Goal: Task Accomplishment & Management: Complete application form

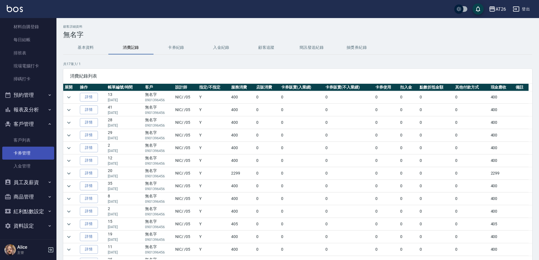
scroll to position [96, 0]
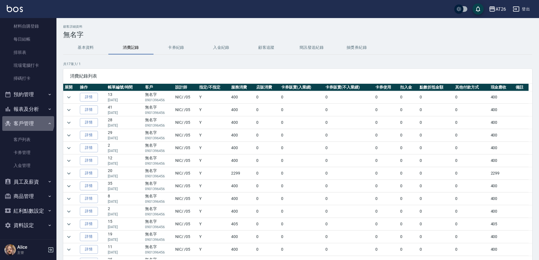
click at [27, 121] on button "客戶管理" at bounding box center [28, 123] width 52 height 15
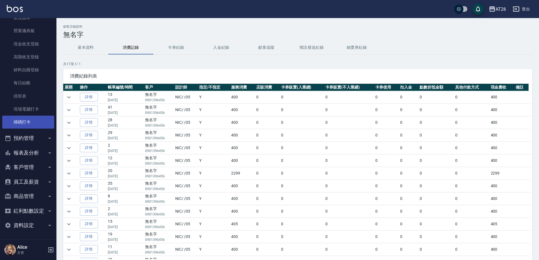
scroll to position [52, 0]
click at [23, 153] on button "報表及分析" at bounding box center [28, 153] width 52 height 15
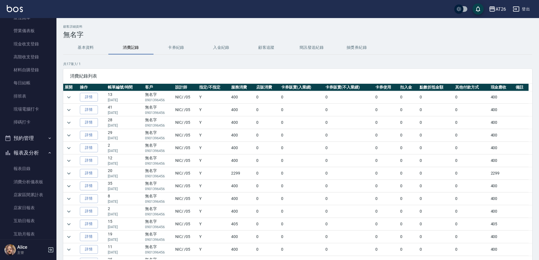
click at [23, 153] on button "報表及分析" at bounding box center [28, 153] width 52 height 15
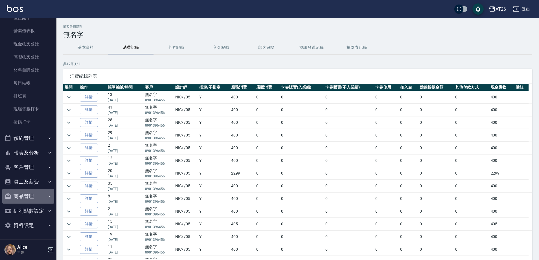
click at [41, 196] on button "商品管理" at bounding box center [28, 196] width 52 height 15
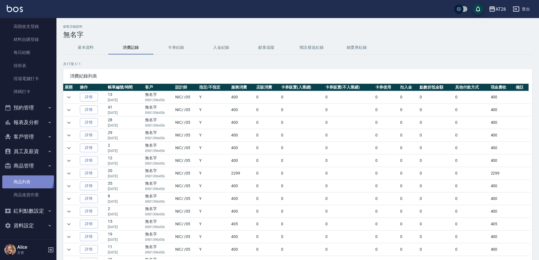
click at [25, 178] on link "商品列表" at bounding box center [28, 181] width 52 height 13
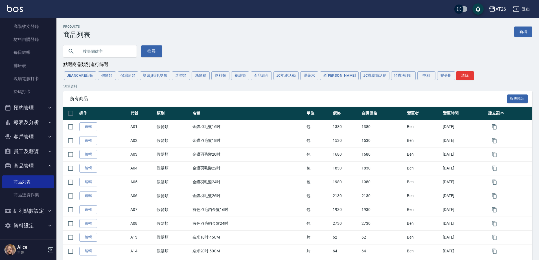
click at [111, 54] on input "text" at bounding box center [105, 51] width 53 height 15
type input "[PERSON_NAME]塔"
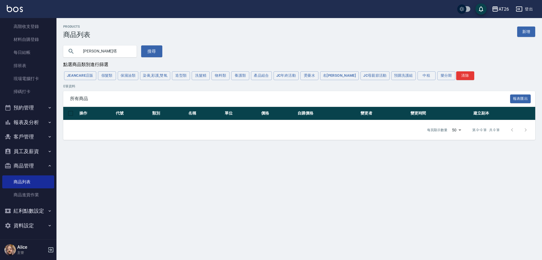
drag, startPoint x: 102, startPoint y: 52, endPoint x: 84, endPoint y: 50, distance: 17.4
click at [80, 51] on input "[PERSON_NAME]塔" at bounding box center [105, 51] width 53 height 15
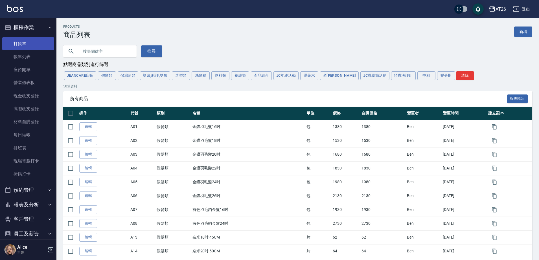
click at [20, 48] on link "打帳單" at bounding box center [28, 43] width 52 height 13
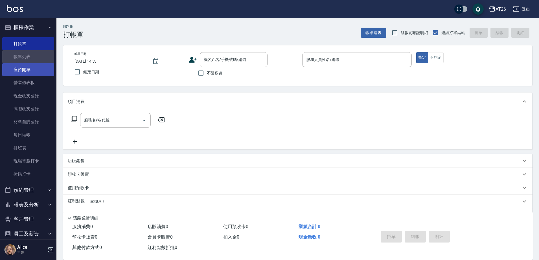
drag, startPoint x: 33, startPoint y: 51, endPoint x: 22, endPoint y: 65, distance: 18.2
click at [33, 50] on link "帳單列表" at bounding box center [28, 56] width 52 height 13
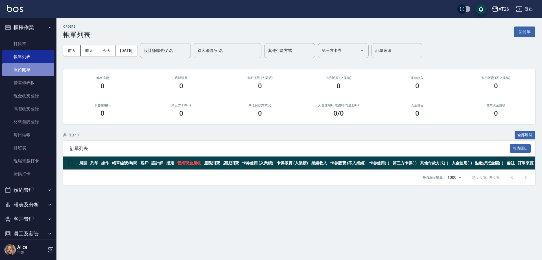
click at [29, 74] on link "座位開單" at bounding box center [28, 69] width 52 height 13
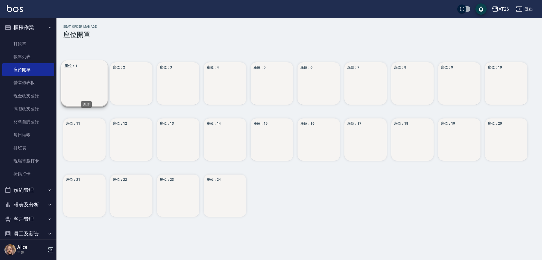
click at [86, 97] on div "座位： 1" at bounding box center [84, 83] width 47 height 47
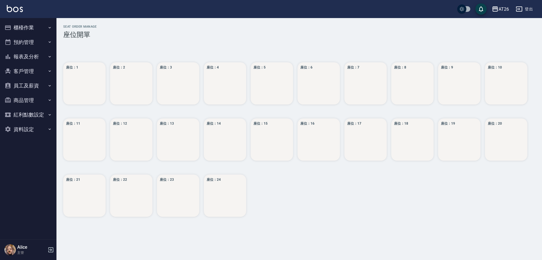
click at [21, 27] on button "櫃檯作業" at bounding box center [28, 27] width 52 height 15
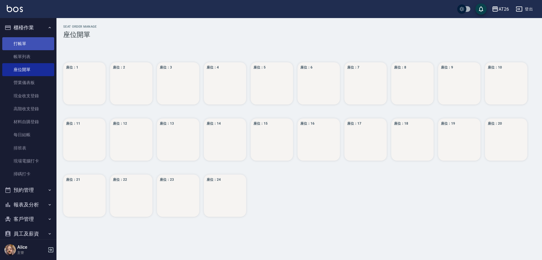
drag, startPoint x: 31, startPoint y: 45, endPoint x: 36, endPoint y: 47, distance: 5.8
click at [31, 45] on link "打帳單" at bounding box center [28, 43] width 52 height 13
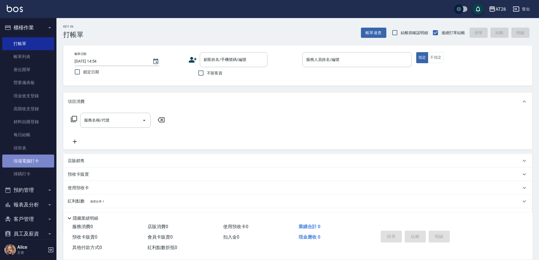
click at [28, 166] on link "現場電腦打卡" at bounding box center [28, 161] width 52 height 13
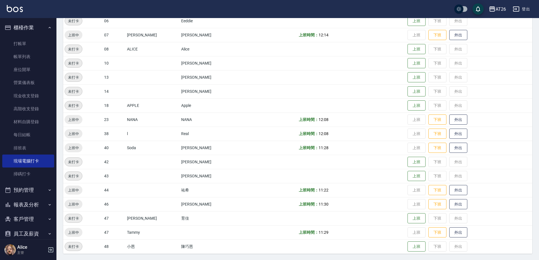
scroll to position [106, 0]
drag, startPoint x: 313, startPoint y: 204, endPoint x: 302, endPoint y: 206, distance: 11.1
click at [302, 206] on td "上班時間： 11:30" at bounding box center [351, 204] width 109 height 14
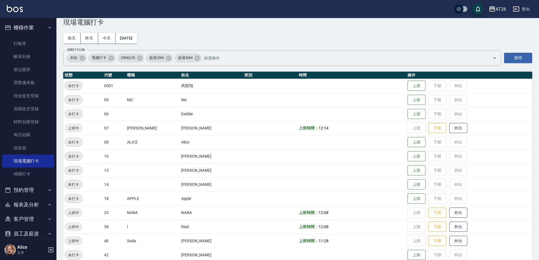
scroll to position [0, 0]
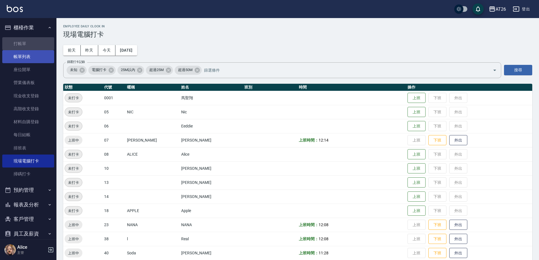
drag, startPoint x: 33, startPoint y: 47, endPoint x: 34, endPoint y: 53, distance: 6.5
click at [34, 47] on link "打帳單" at bounding box center [28, 43] width 52 height 13
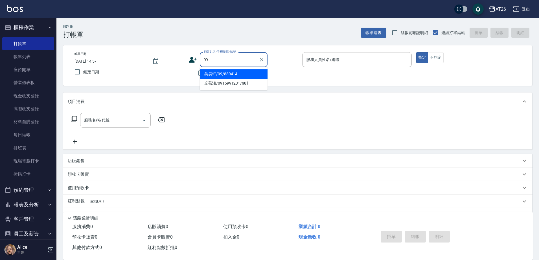
type input "吳昊軒/99/880414"
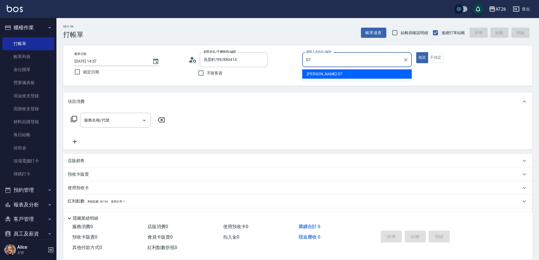
type input "ADAM-07"
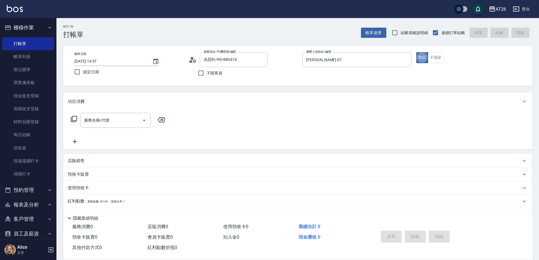
type button "true"
type input "401"
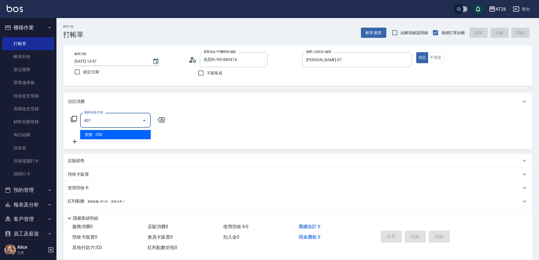
type input "20"
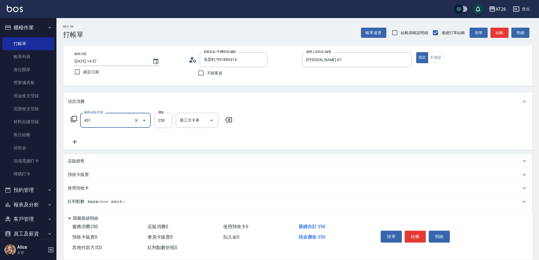
type input "剪髮(401)"
type input "7"
type input "0"
type input "700"
type input "70"
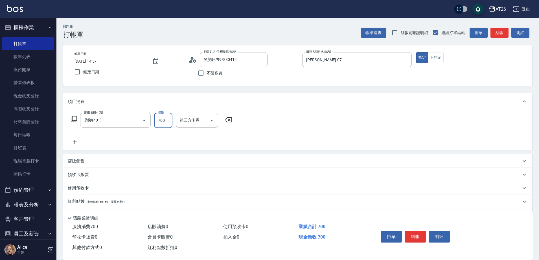
type input "70"
type input "0"
type input "350"
type input "30"
type input "350"
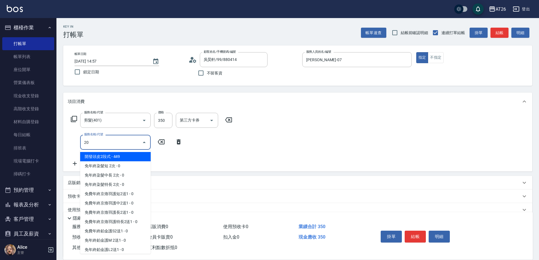
type input "201"
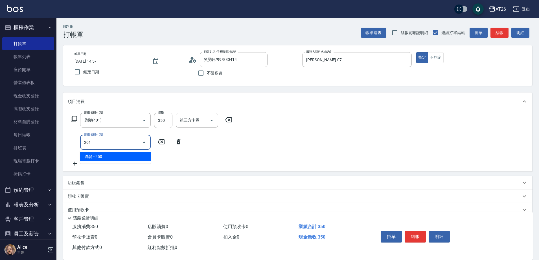
type input "60"
type input "洗髮(201)"
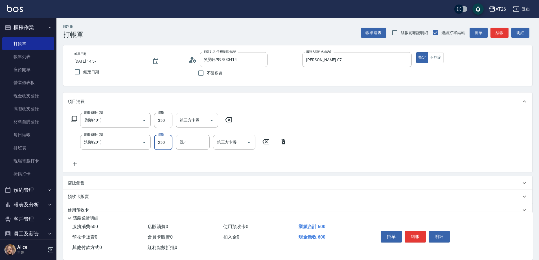
type input "3"
type input "30"
type input "350"
type input "70"
type input "350"
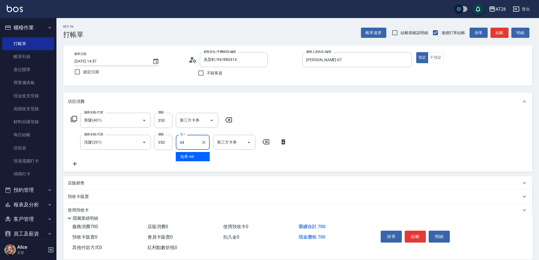
type input "祐希-44"
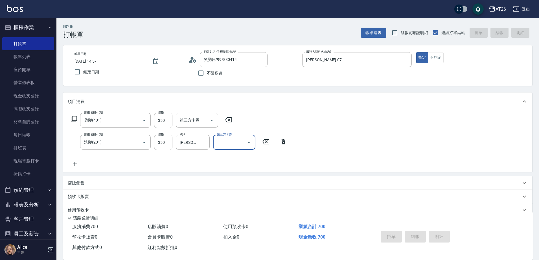
type input "2025/08/16 15:07"
type input "0"
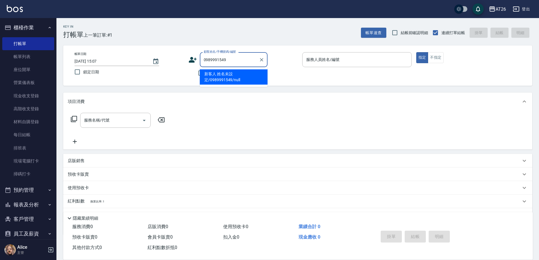
type input "新客人 姓名未設定/0989991549/null"
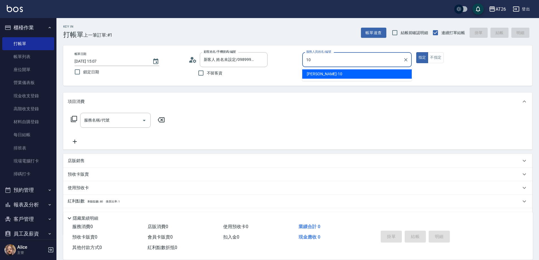
type input "Josh-10"
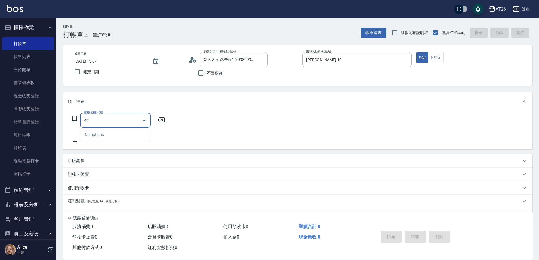
type input "401"
type input "20"
type input "剪髮(401)"
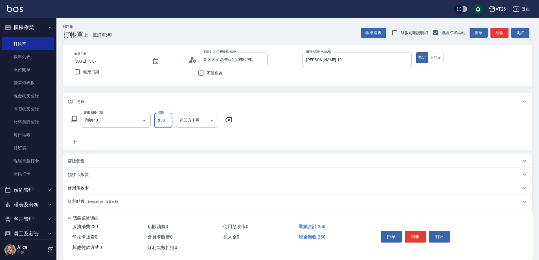
type input "0"
type input "550"
type input "50"
type input "550"
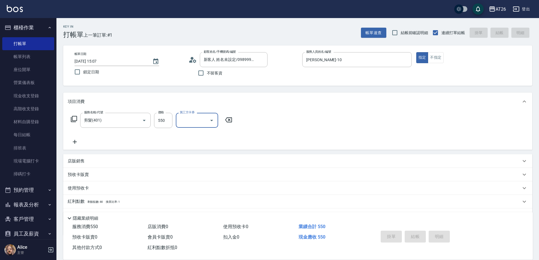
type input "2025/08/16 15:08"
type input "0"
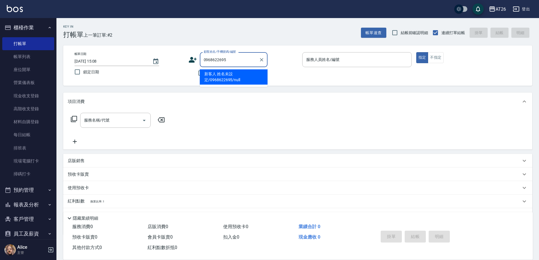
type input "新客人 姓名未設定/0968622695/null"
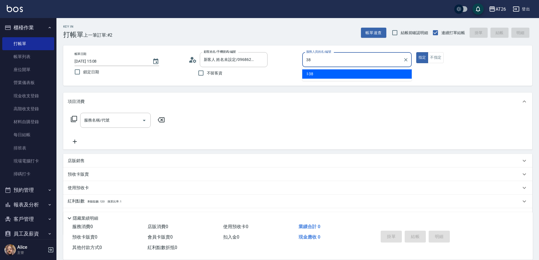
type input "l-38"
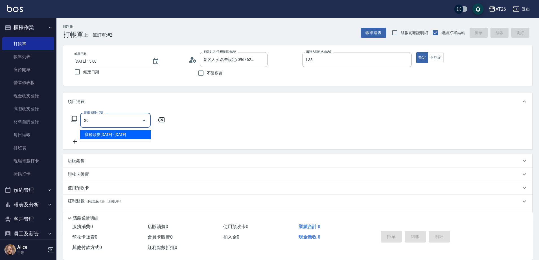
type input "201"
type input "20"
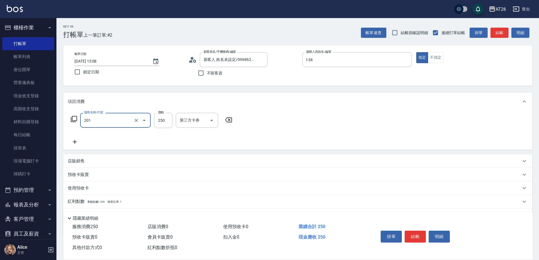
type input "洗髮(201)"
type input "4"
type input "0"
type input "400"
type input "40"
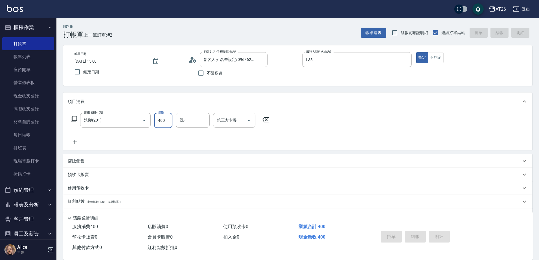
type input "0"
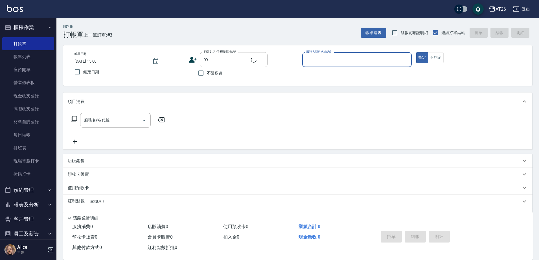
type input "吳昊軒/99/880414"
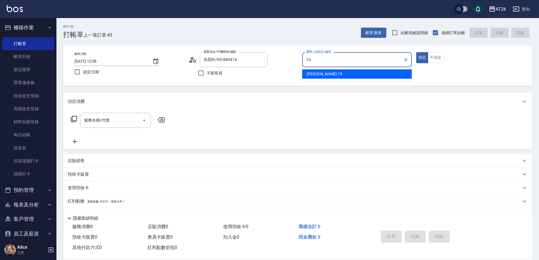
type input "Josh-10"
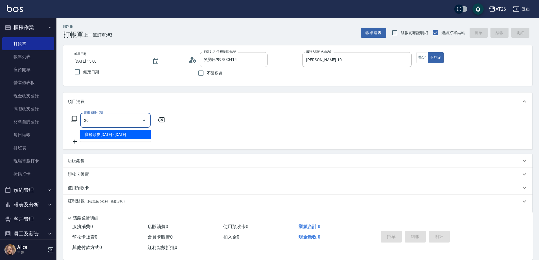
type input "201"
type input "20"
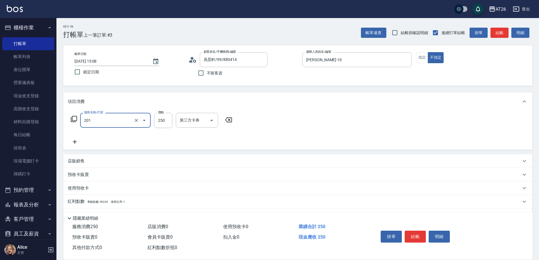
type input "洗髮(201)"
type input "0"
type input "700"
type input "70"
type input "700"
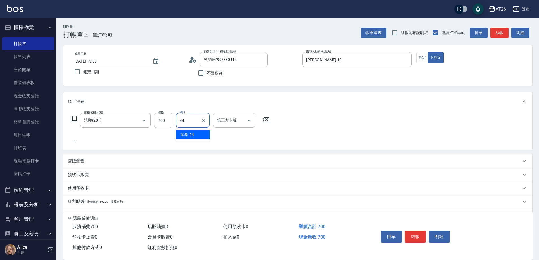
type input "祐希-44"
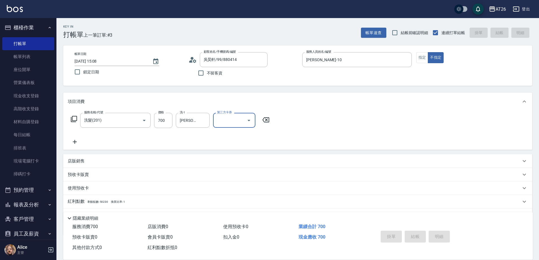
type input "0"
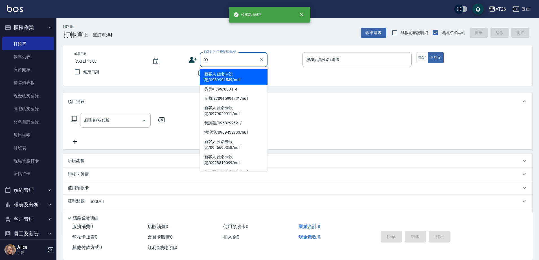
type input "新客人 姓名未設定/0989991549/null"
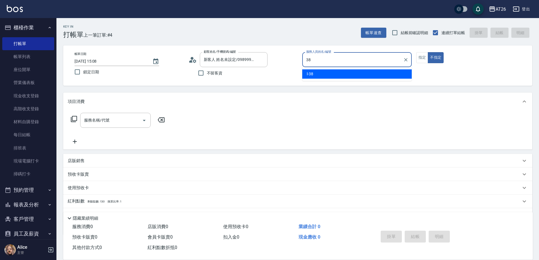
type input "l-38"
type button "false"
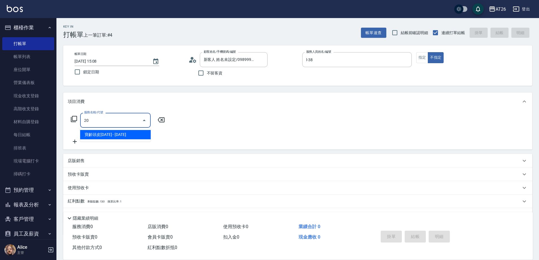
type input "201"
type input "20"
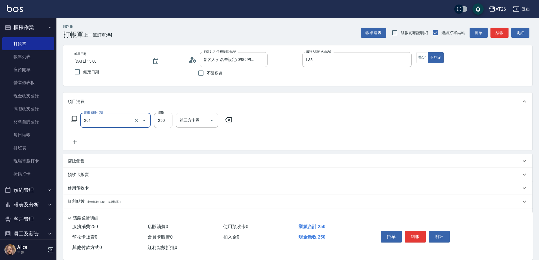
type input "洗髮(201)"
type input "7"
type input "0"
type input "700"
type input "70"
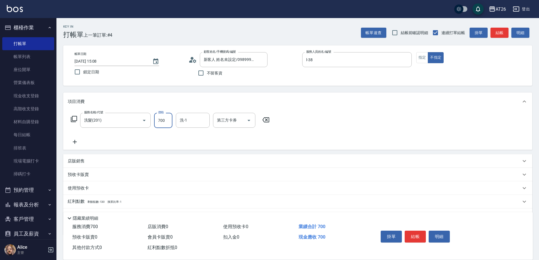
type input "700"
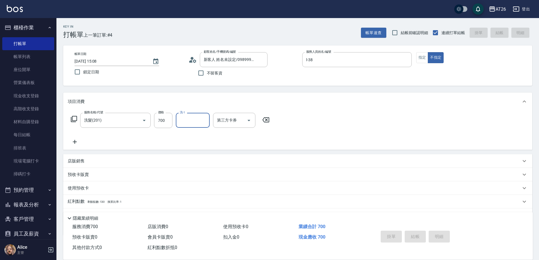
type input "0"
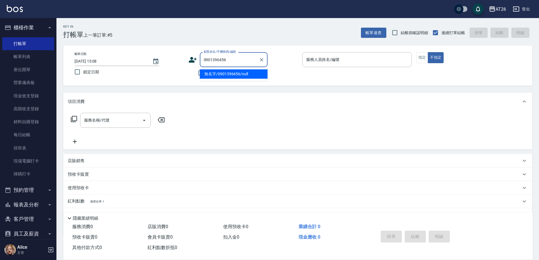
type input "無名字/0901396456/null"
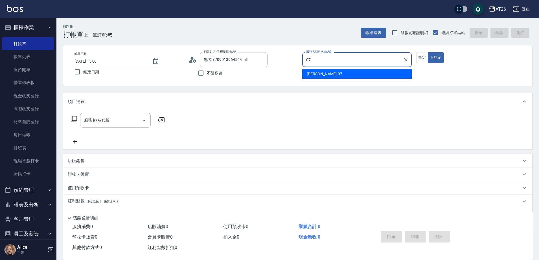
type input "ADAM-07"
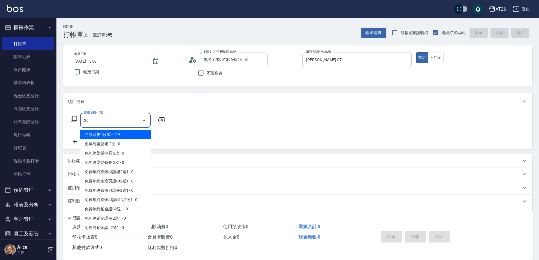
type input "201"
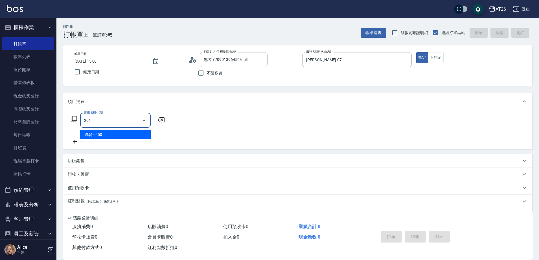
type input "20"
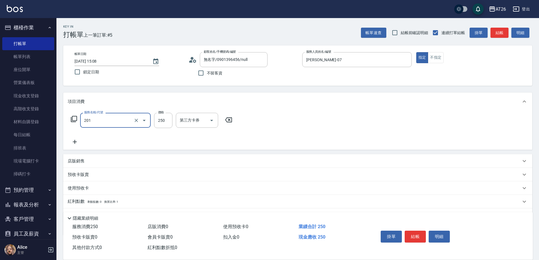
type input "洗髮(201)"
type input "0"
type input "700"
type input "70"
type input "700"
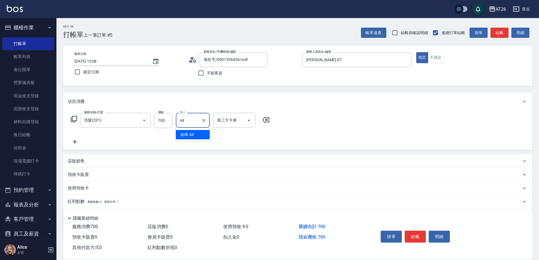
type input "祐希-44"
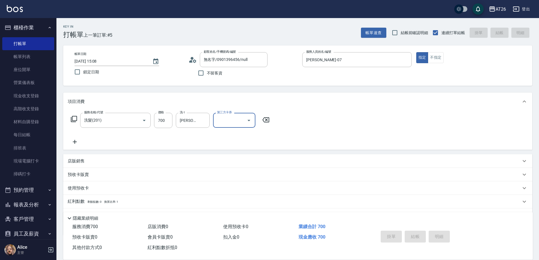
type input "0"
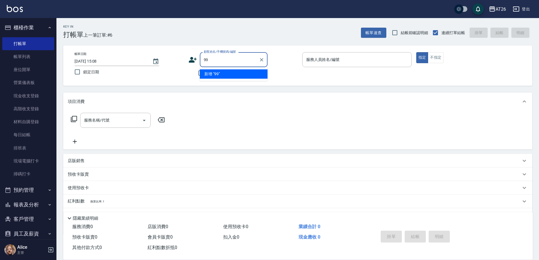
type input "99"
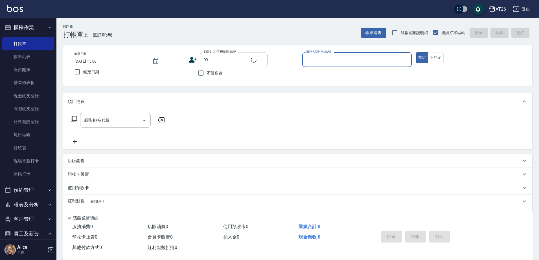
type input "3"
type input "吳昊軒/99/880414"
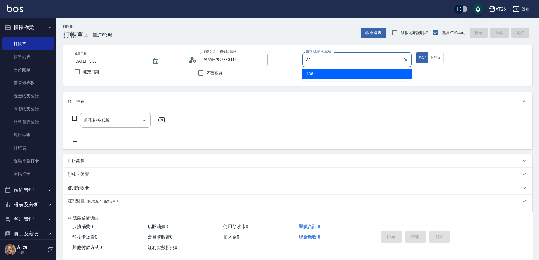
type input "l-38"
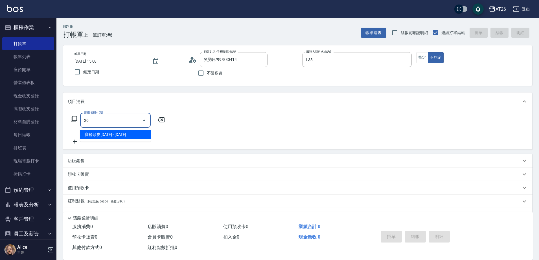
type input "201"
type input "20"
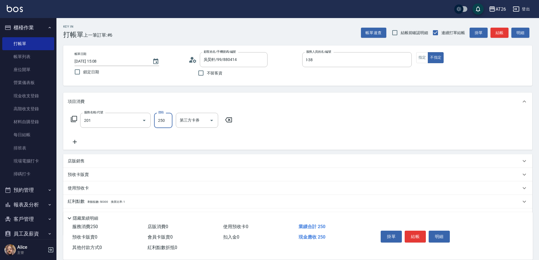
type input "洗髮(201)"
type input "0"
type input "700"
type input "70"
type input "700"
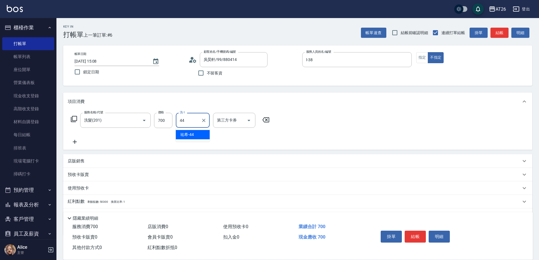
type input "祐希-44"
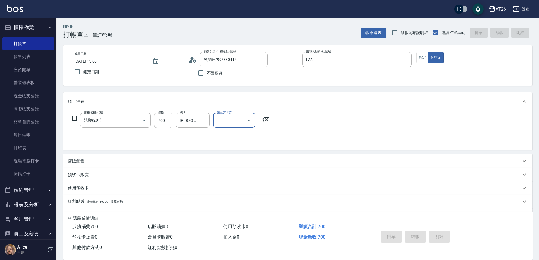
type input "2025/08/16 15:09"
type input "0"
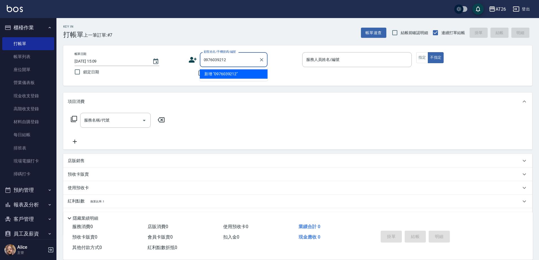
type input "0976039212"
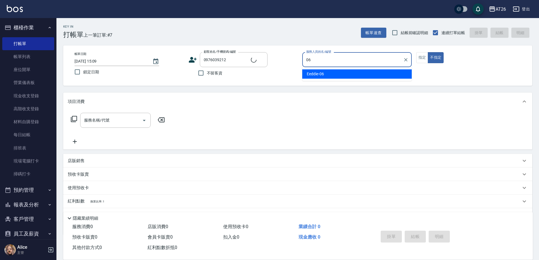
type input "Eeddie-06"
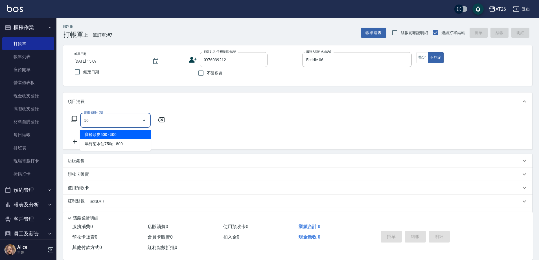
type input "501"
type input "120"
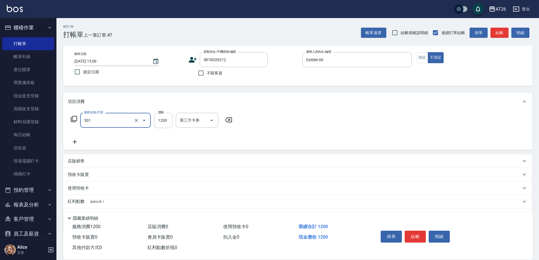
type input "染髮(501)"
type input "2"
type input "0"
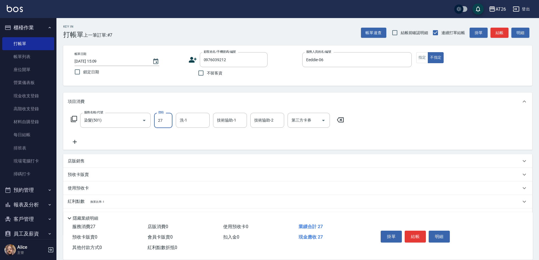
type input "270"
type input "20"
type input "2700"
type input "270"
type input "2700"
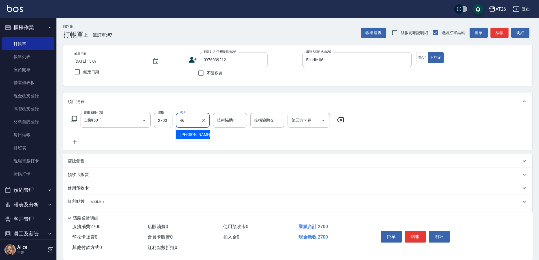
type input "tony-46"
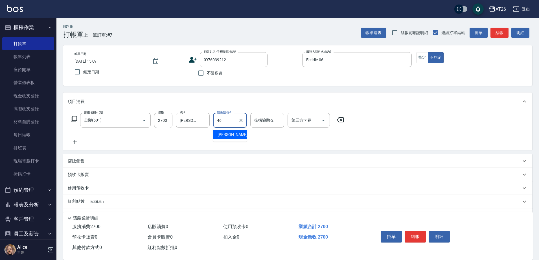
type input "tony-46"
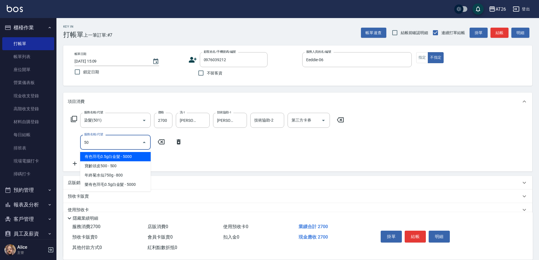
type input "502"
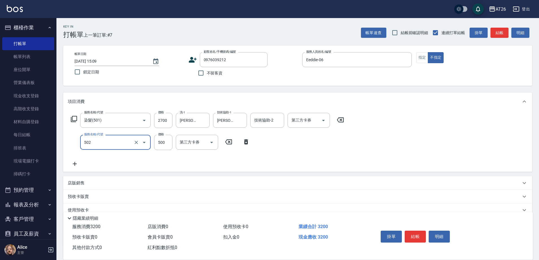
type input "320"
type input "漂髮(502)"
type input "0"
type input "270"
type input "0"
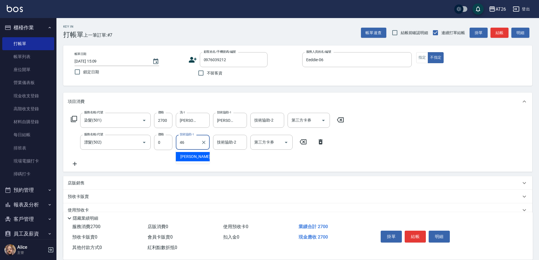
type input "tony-46"
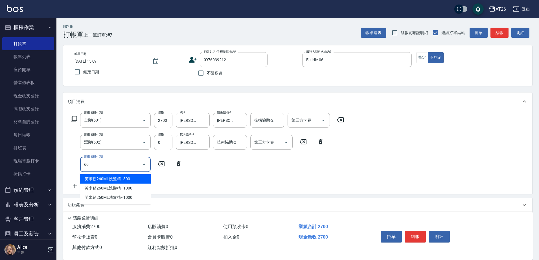
type input "609"
type input "370"
type input "自購三段(609)"
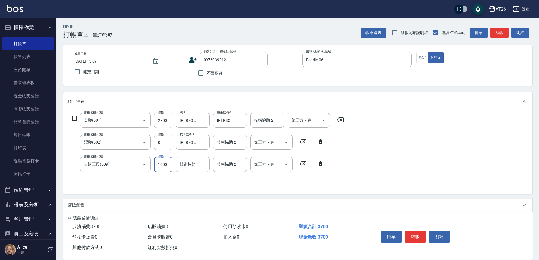
type input "2"
type input "270"
type input "250"
type input "290"
type input "2500"
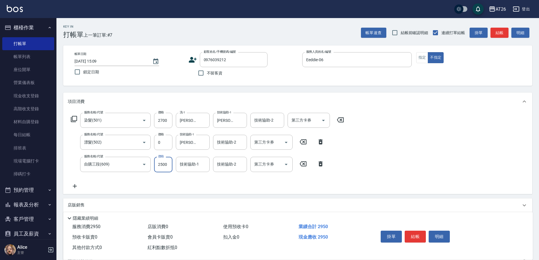
type input "520"
type input "2500"
type input "tony-46"
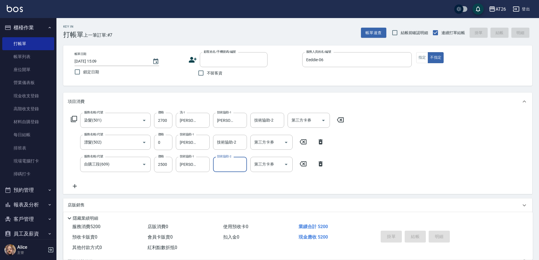
type input "0"
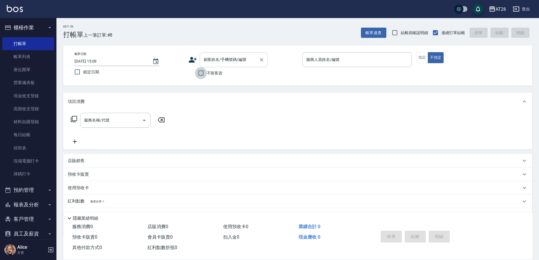
click at [220, 66] on div "顧客姓名/手機號碼/編號" at bounding box center [234, 59] width 68 height 15
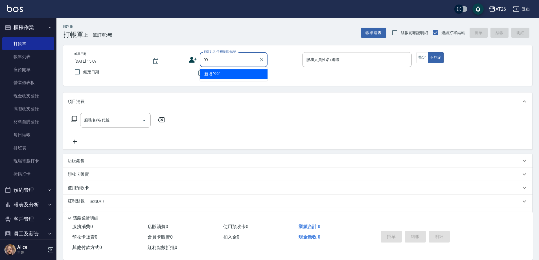
type input "99"
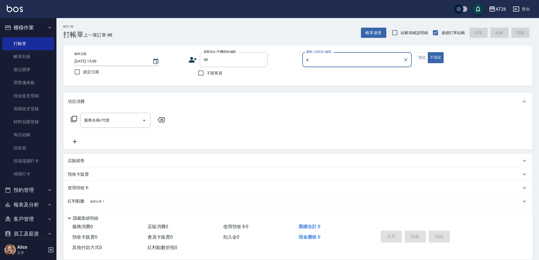
type input "40"
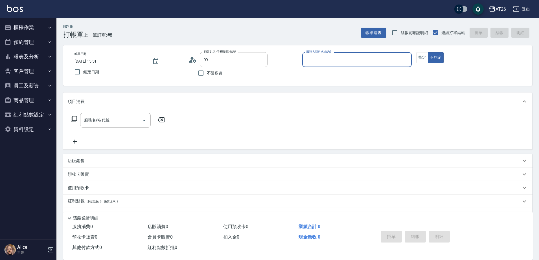
type input "吳昊軒/99/880414"
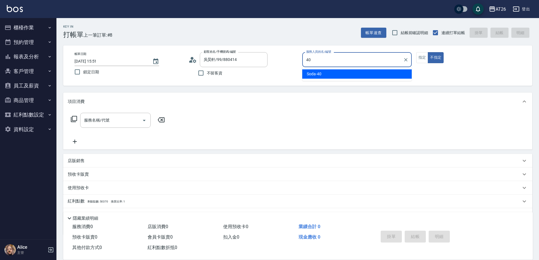
type input "Soda-40"
type button "false"
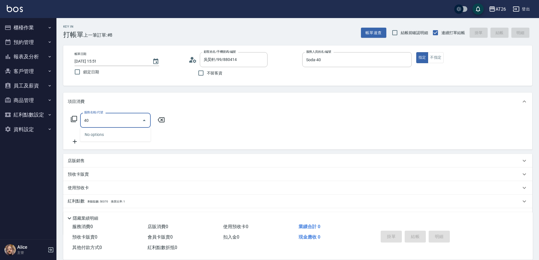
type input "401"
type input "20"
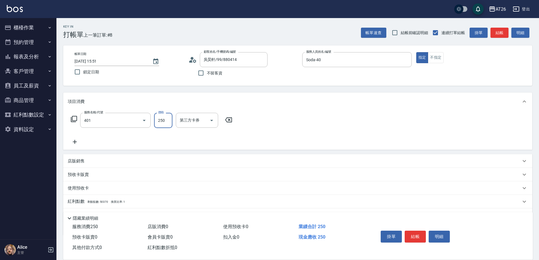
type input "剪髮(401)"
type input "0"
type input "300"
type input "30"
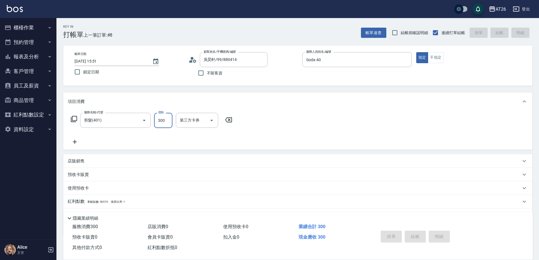
type input "0"
